Goal: Information Seeking & Learning: Learn about a topic

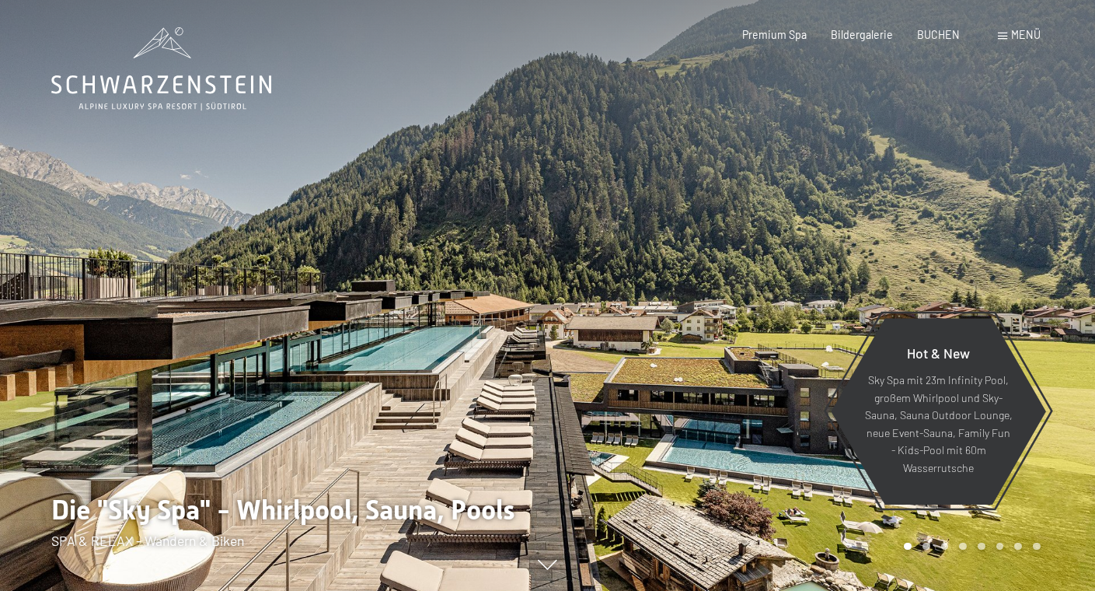
click at [1033, 37] on span "Menü" at bounding box center [1026, 34] width 30 height 13
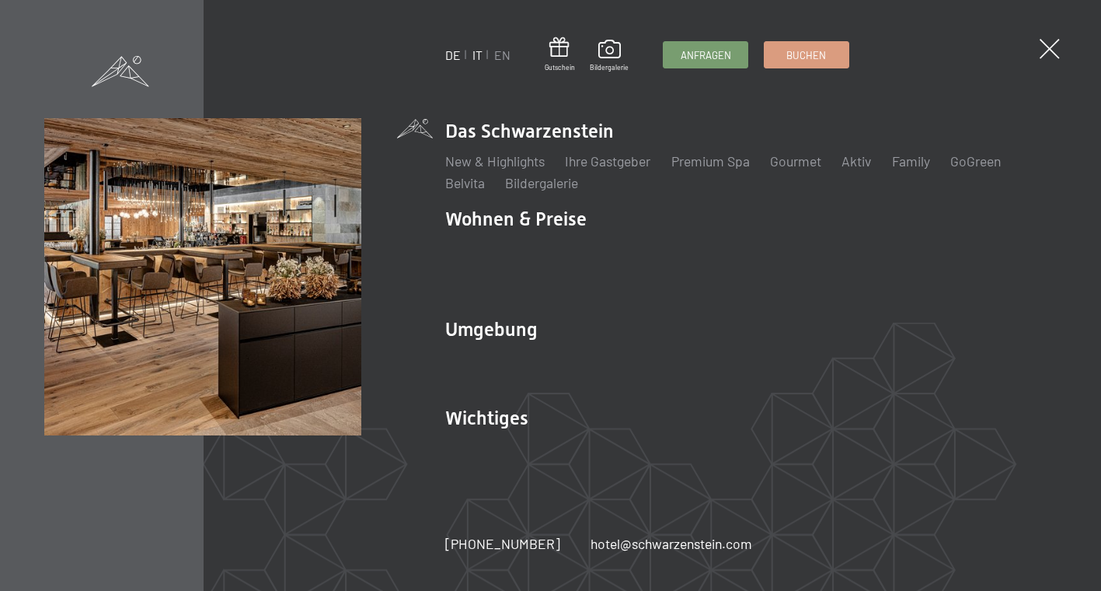
click at [479, 54] on link "IT" at bounding box center [477, 54] width 10 height 15
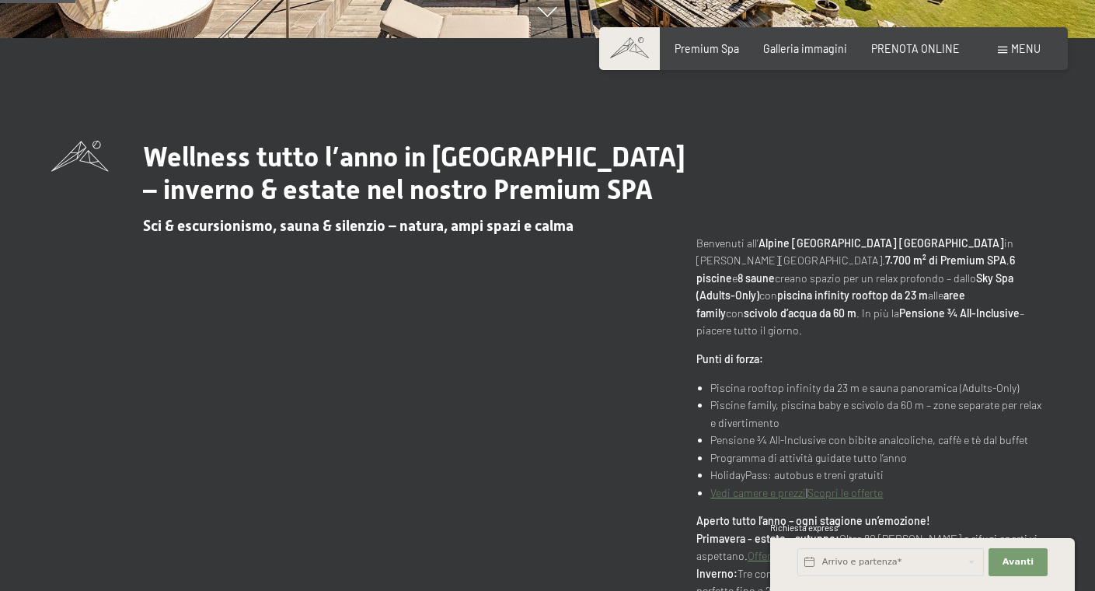
scroll to position [581, 0]
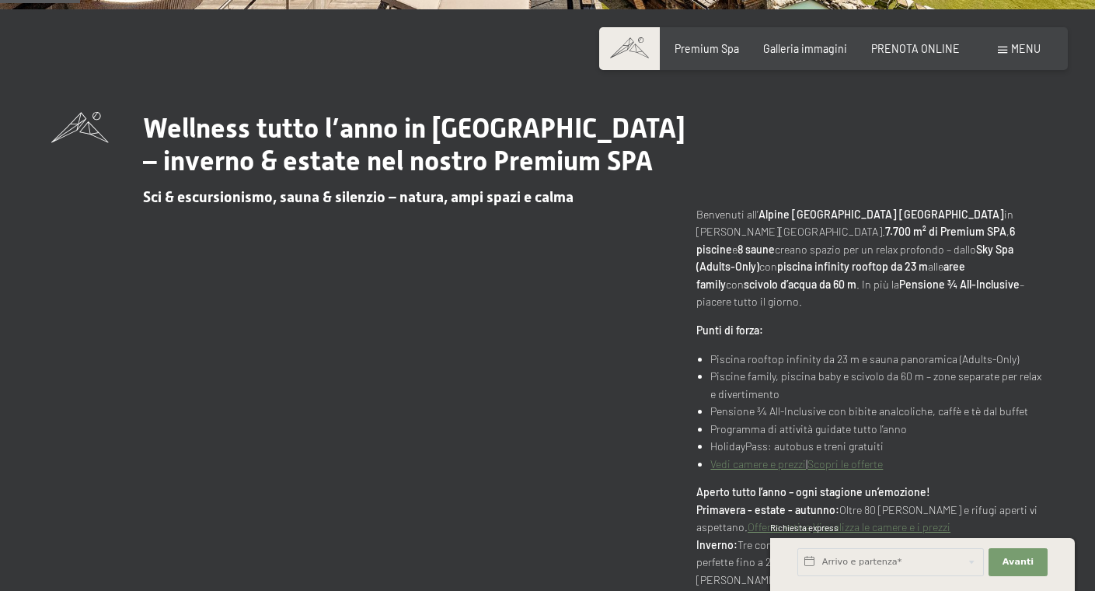
click at [743, 350] on li "Piscina rooftop infinity da 23 m e sauna panoramica (Adults-Only)" at bounding box center [876, 359] width 333 height 18
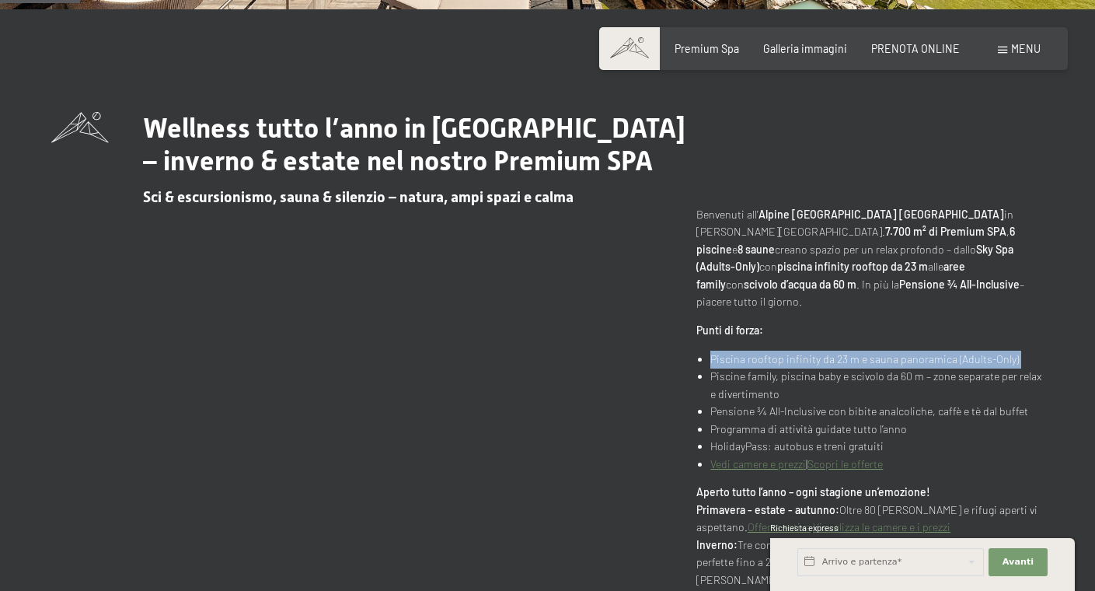
click at [743, 350] on li "Piscina rooftop infinity da 23 m e sauna panoramica (Adults-Only)" at bounding box center [876, 359] width 333 height 18
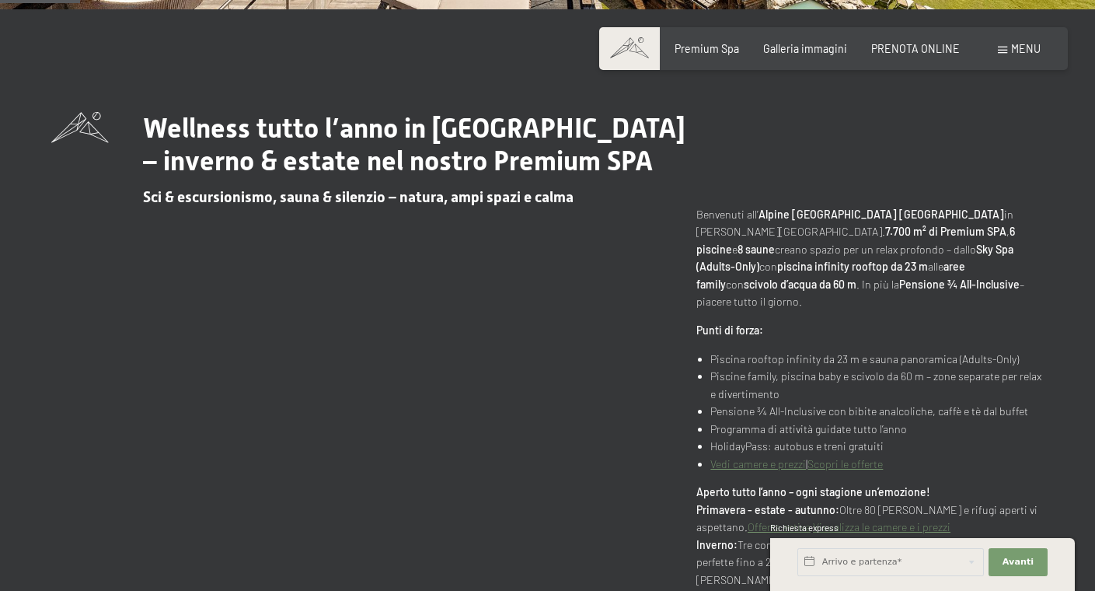
click at [737, 368] on li "Piscine family, piscina baby e scivolo da 60 m – zone separate per relax e dive…" at bounding box center [876, 385] width 333 height 35
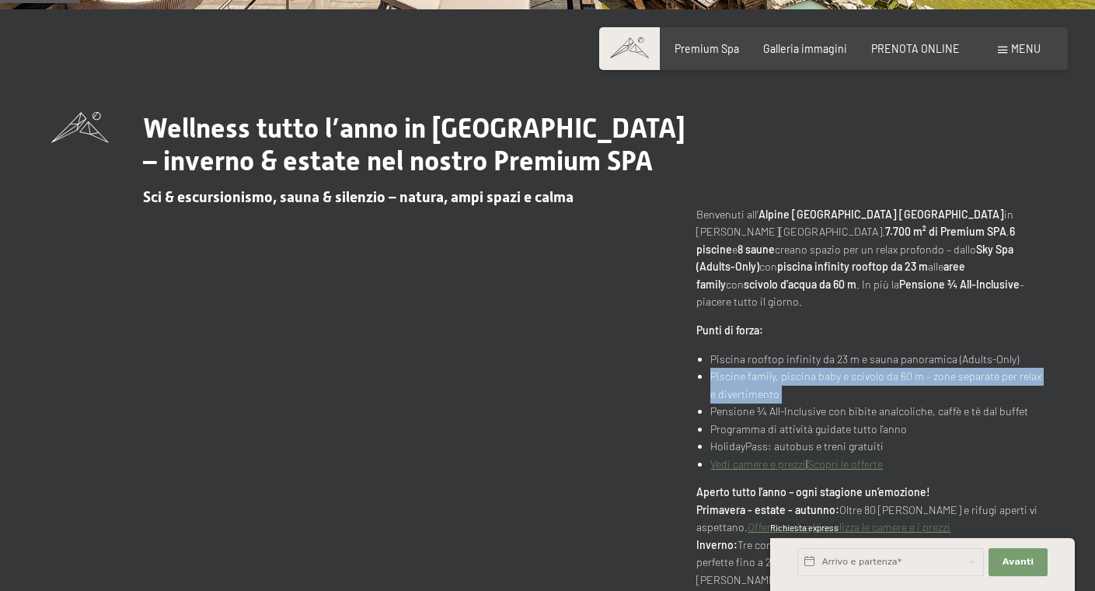
click at [737, 368] on li "Piscine family, piscina baby e scivolo da 60 m – zone separate per relax e dive…" at bounding box center [876, 385] width 333 height 35
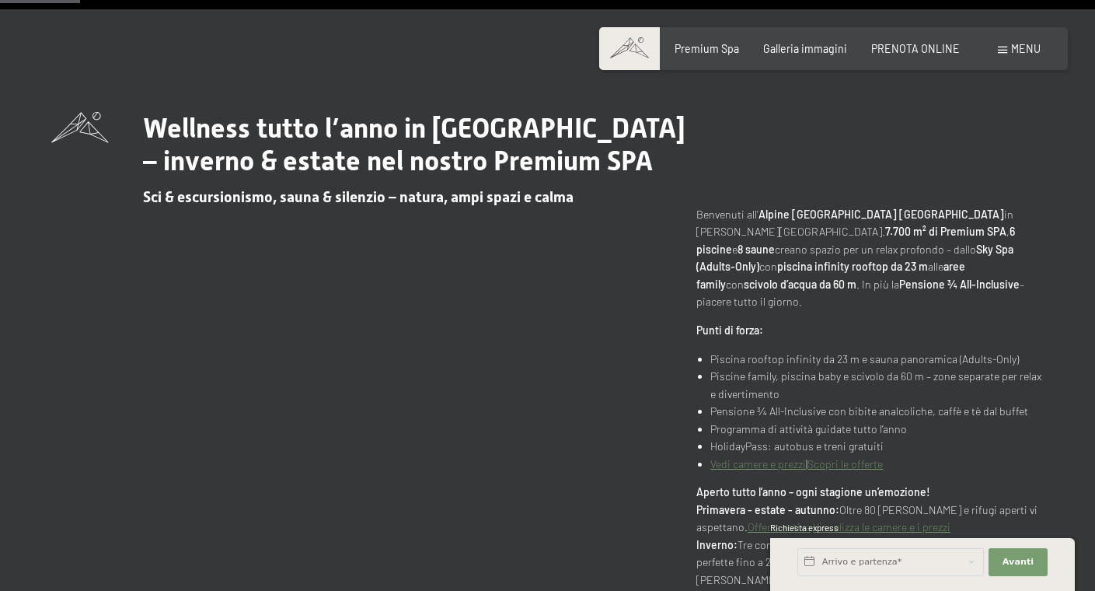
click at [738, 403] on li "Pensione ¾ All-Inclusive con bibite analcoliche, caffè e tè dal buffet" at bounding box center [876, 412] width 333 height 18
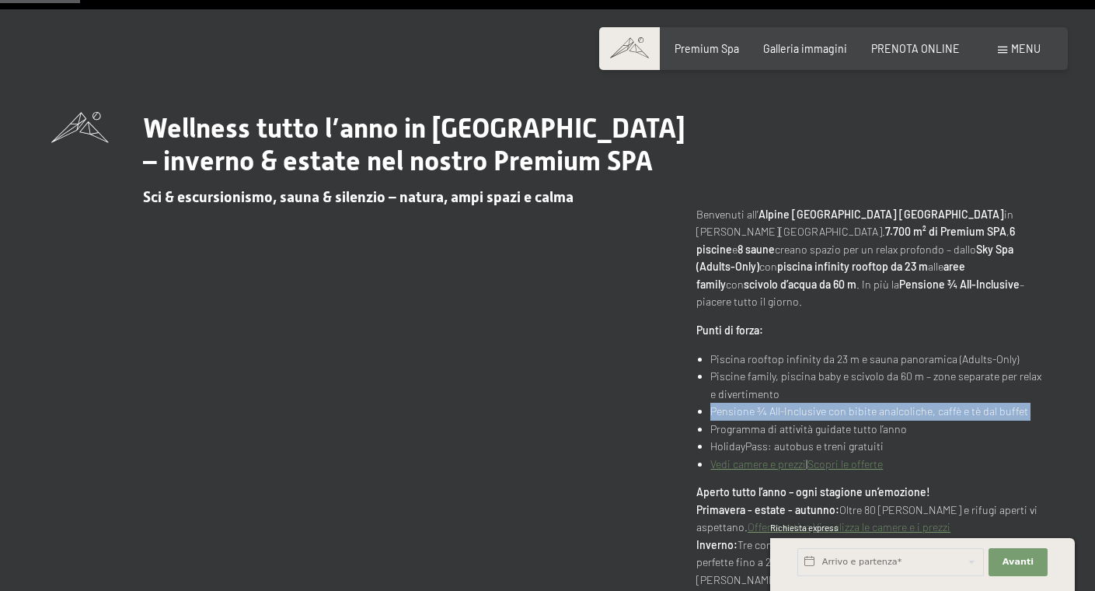
click at [738, 403] on li "Pensione ¾ All-Inclusive con bibite analcoliche, caffè e tè dal buffet" at bounding box center [876, 412] width 333 height 18
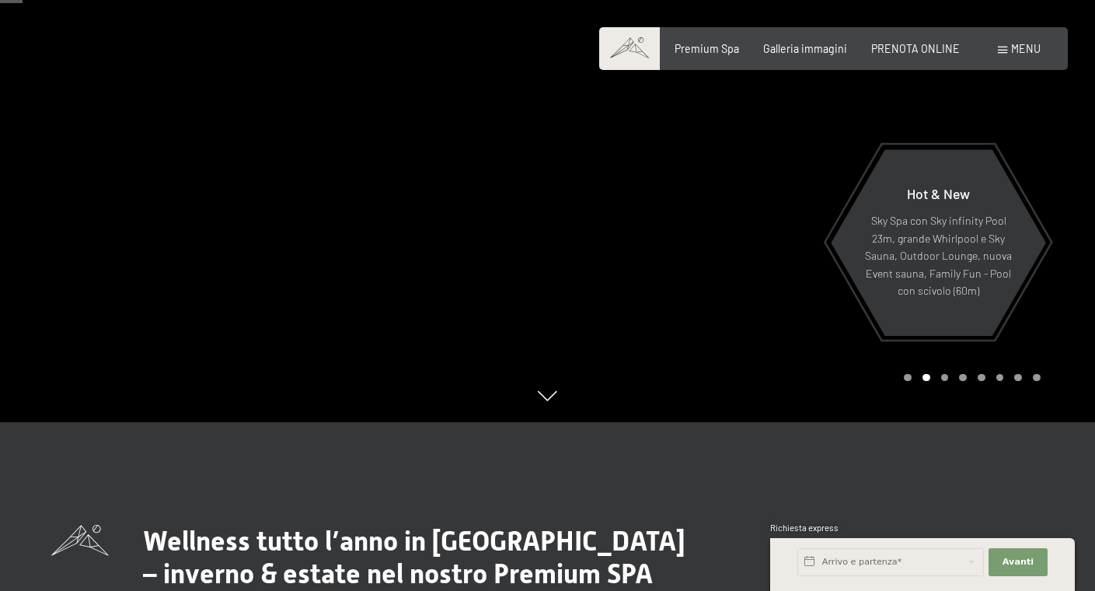
scroll to position [169, 0]
click at [747, 277] on div at bounding box center [822, 126] width 548 height 591
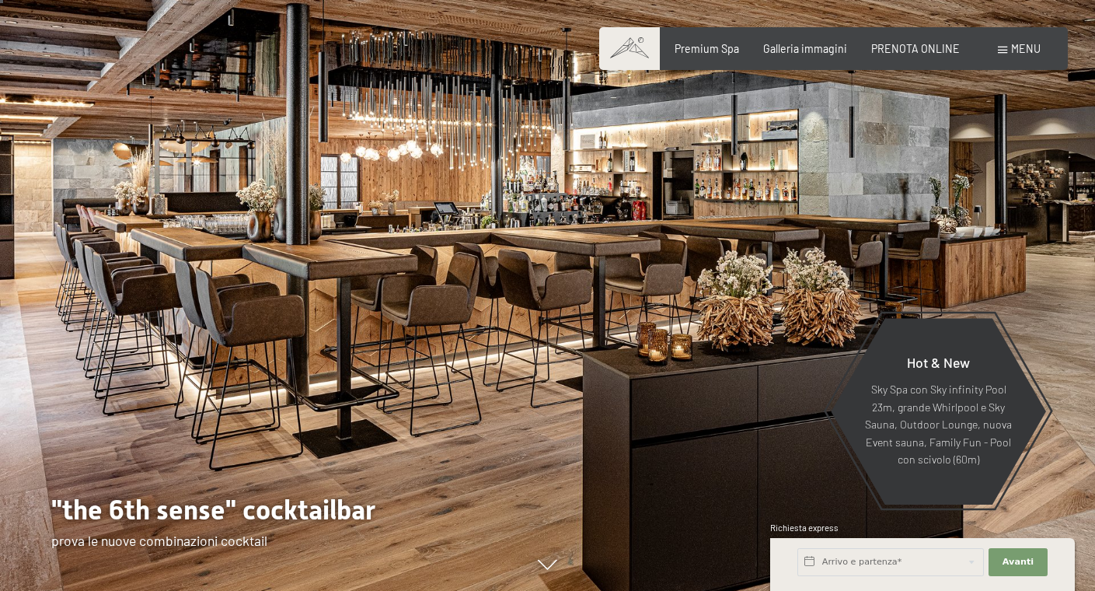
scroll to position [1, 0]
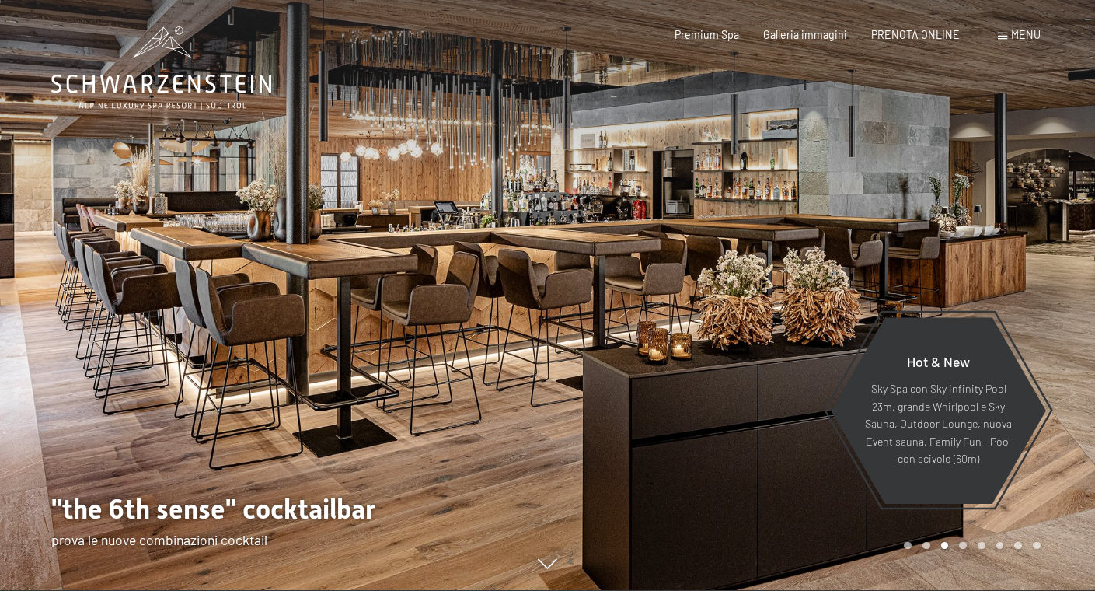
click at [670, 313] on div at bounding box center [822, 294] width 548 height 591
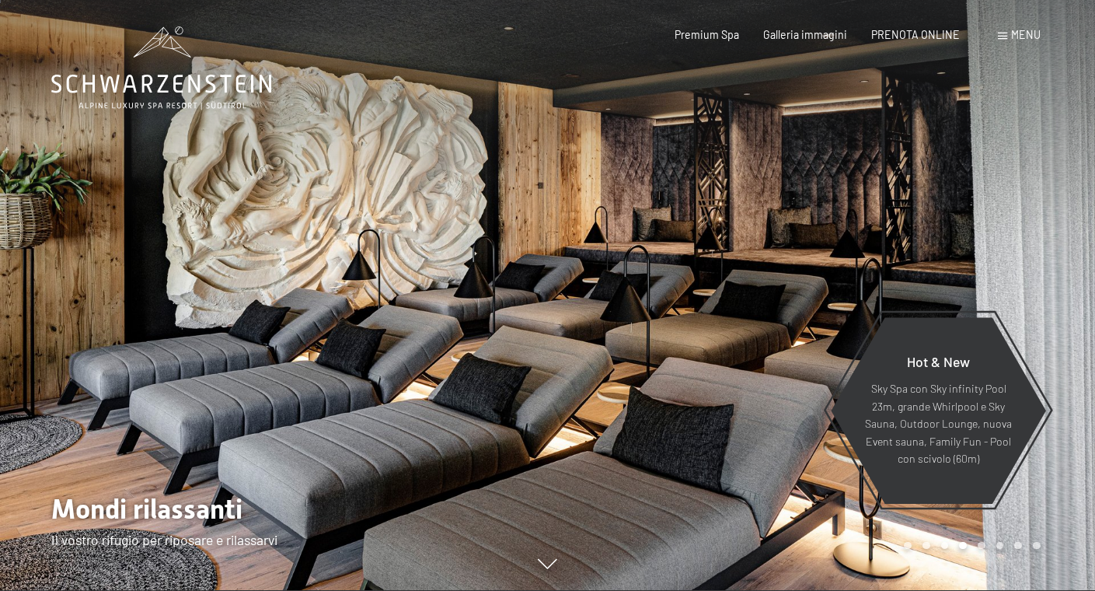
click at [670, 313] on div at bounding box center [822, 294] width 548 height 591
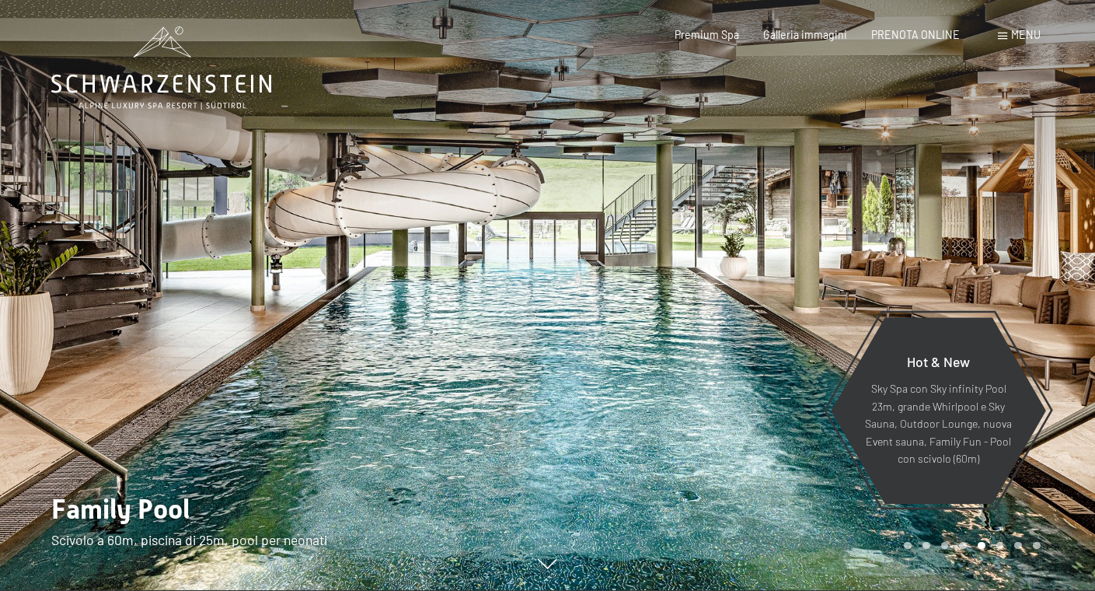
click at [670, 313] on div at bounding box center [822, 294] width 548 height 591
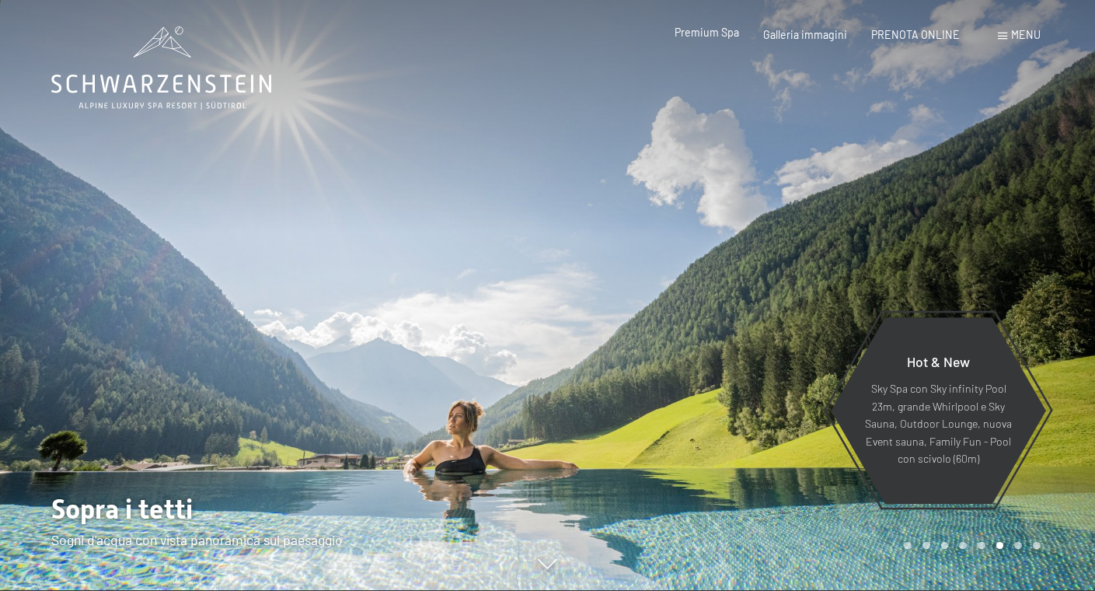
click at [739, 34] on span "Premium Spa" at bounding box center [706, 32] width 64 height 13
